Goal: Ask a question

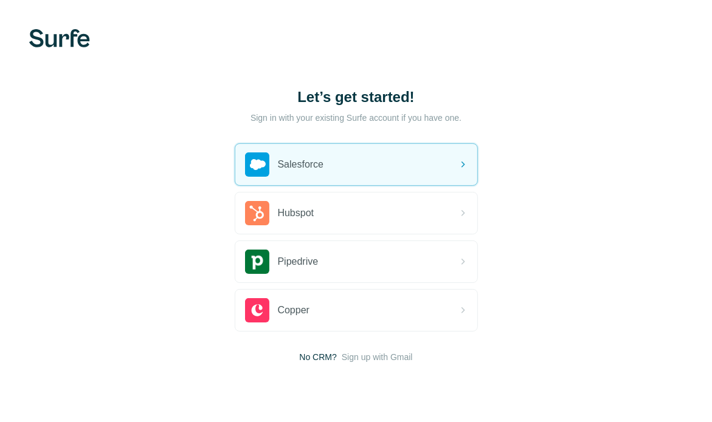
click at [329, 153] on div "Salesforce" at bounding box center [356, 164] width 242 height 41
click at [345, 171] on div "Salesforce" at bounding box center [356, 164] width 242 height 41
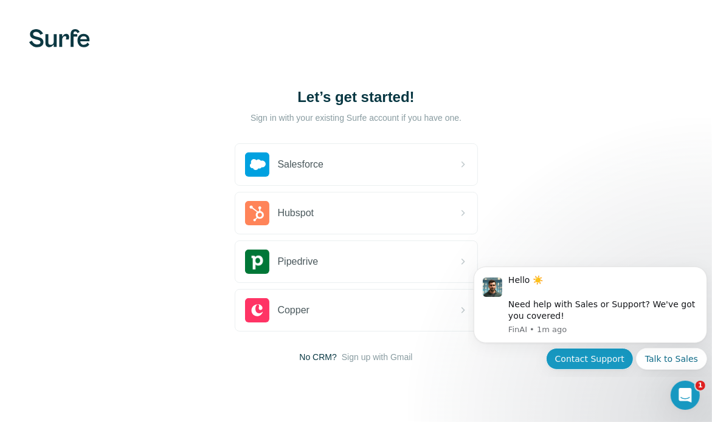
click at [612, 356] on button "Contact Support" at bounding box center [589, 359] width 88 height 22
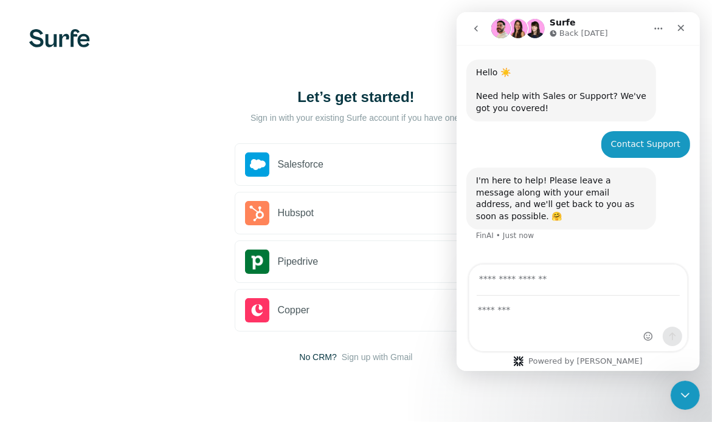
scroll to position [12, 0]
